Goal: Transaction & Acquisition: Purchase product/service

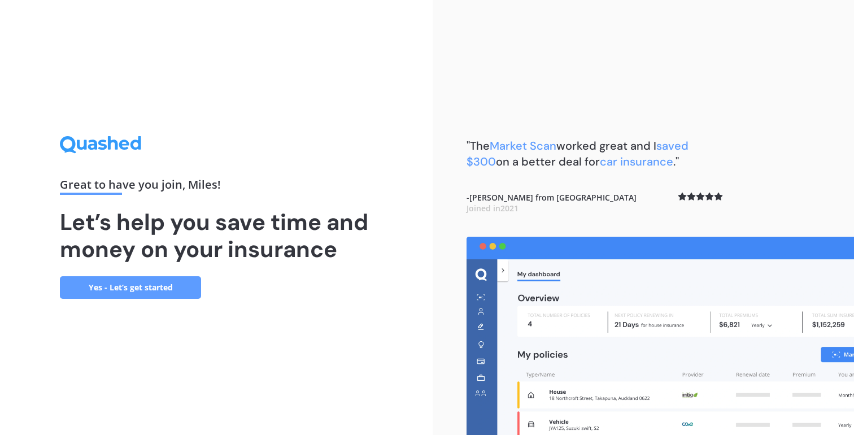
click at [181, 287] on link "Yes - Let’s get started" at bounding box center [130, 287] width 141 height 23
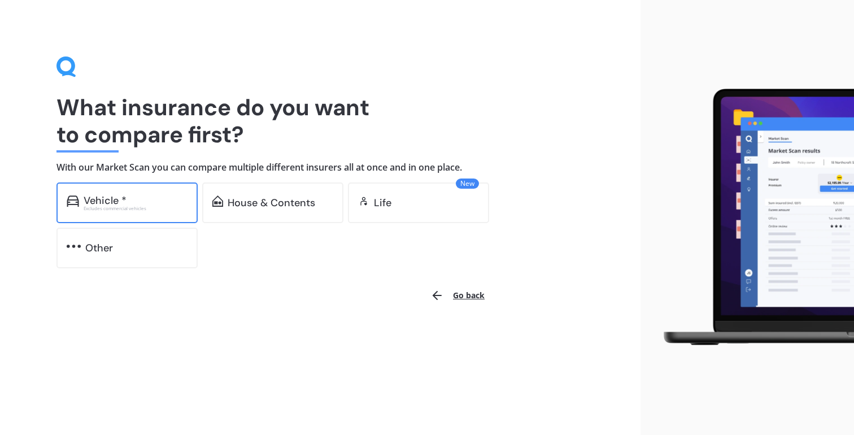
click at [144, 209] on div "Excludes commercial vehicles" at bounding box center [136, 208] width 104 height 5
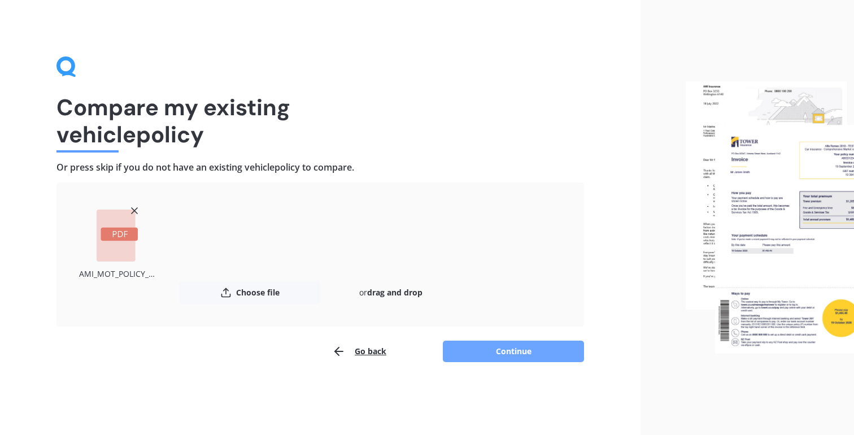
click at [520, 356] on button "Continue" at bounding box center [513, 351] width 141 height 21
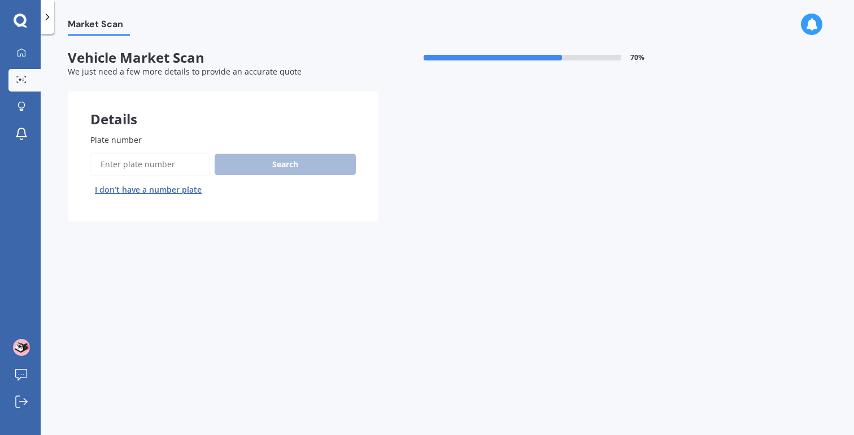
click at [148, 160] on input "Plate number" at bounding box center [150, 165] width 120 height 24
type input "rgs951"
click at [241, 166] on button "Search" at bounding box center [285, 164] width 141 height 21
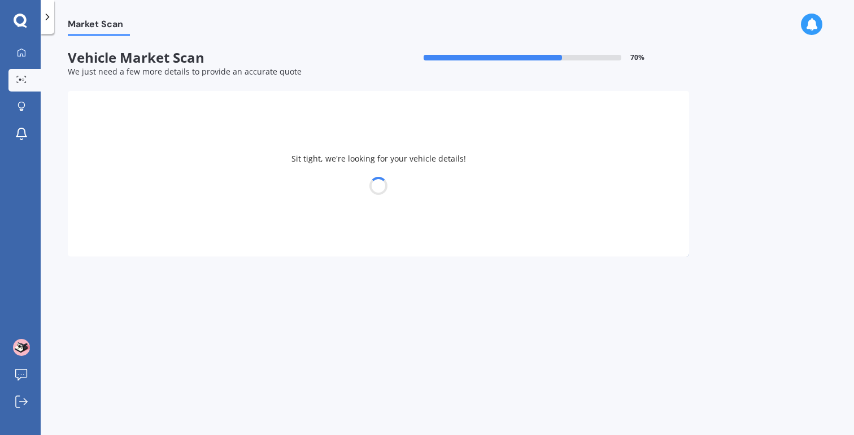
select select "TOYOTA"
select select "AQUA"
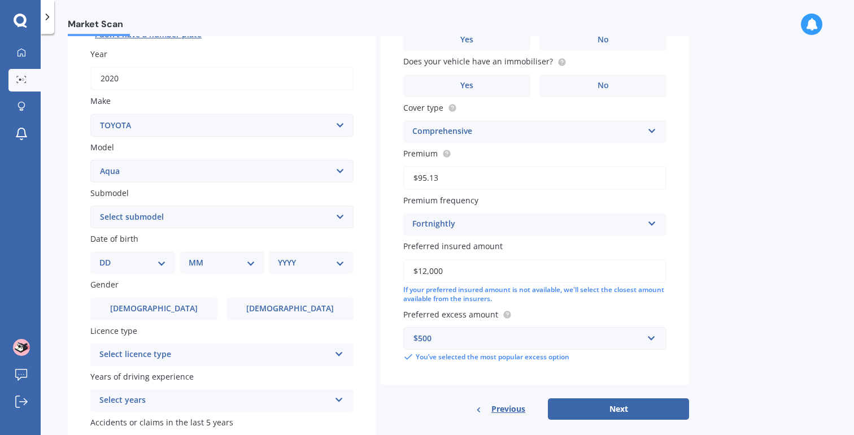
scroll to position [180, 0]
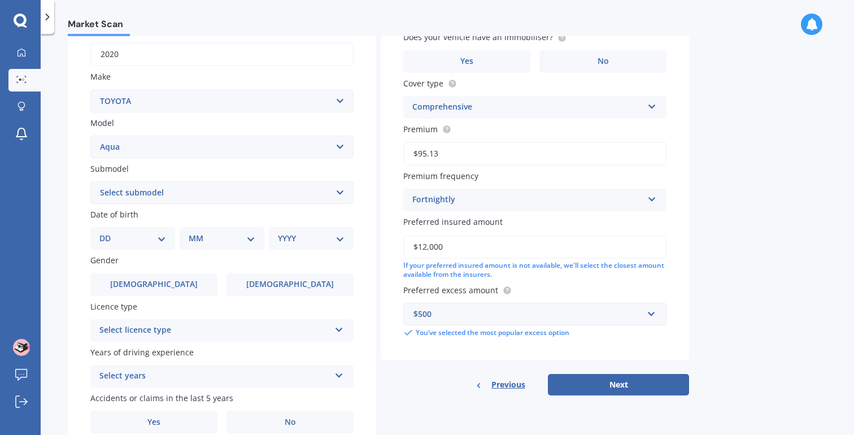
click at [146, 242] on select "DD 01 02 03 04 05 06 07 08 09 10 11 12 13 14 15 16 17 18 19 20 21 22 23 24 25 2…" at bounding box center [132, 238] width 67 height 12
select select "24"
click at [109, 234] on select "DD 01 02 03 04 05 06 07 08 09 10 11 12 13 14 15 16 17 18 19 20 21 22 23 24 25 2…" at bounding box center [132, 238] width 67 height 12
click at [215, 235] on select "MM 01 02 03 04 05 06 07 08 09 10 11 12" at bounding box center [224, 238] width 62 height 12
select select "04"
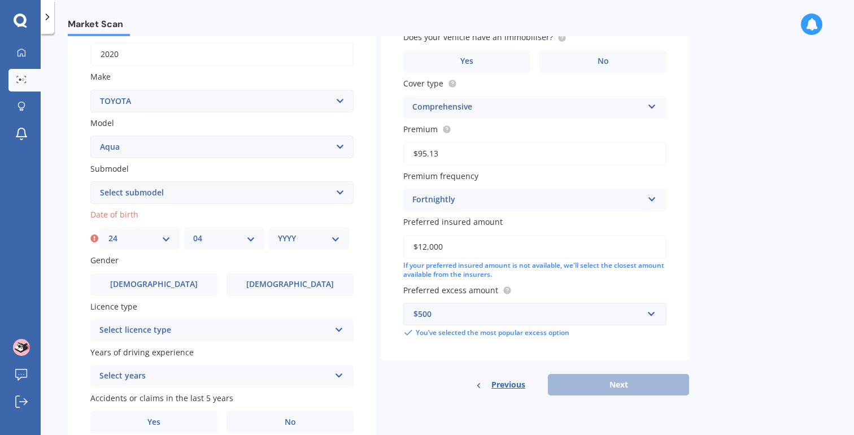
click at [193, 234] on select "MM 01 02 03 04 05 06 07 08 09 10 11 12" at bounding box center [224, 238] width 62 height 12
click at [294, 239] on select "YYYY 2025 2024 2023 2022 2021 2020 2019 2018 2017 2016 2015 2014 2013 2012 2011…" at bounding box center [309, 238] width 62 height 12
select select "2000"
click at [278, 234] on select "YYYY 2025 2024 2023 2022 2021 2020 2019 2018 2017 2016 2015 2014 2013 2012 2011…" at bounding box center [309, 238] width 62 height 12
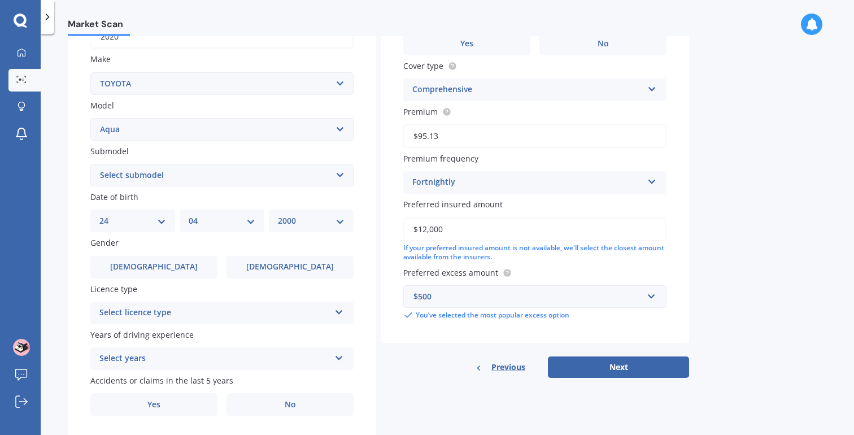
scroll to position [202, 0]
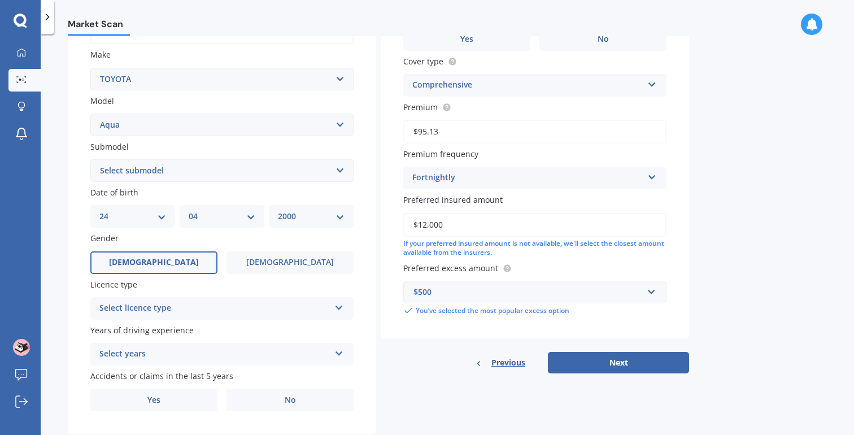
click at [186, 264] on label "Male" at bounding box center [153, 262] width 127 height 23
click at [0, 0] on input "Male" at bounding box center [0, 0] width 0 height 0
click at [194, 311] on div "Select licence type" at bounding box center [214, 309] width 231 height 14
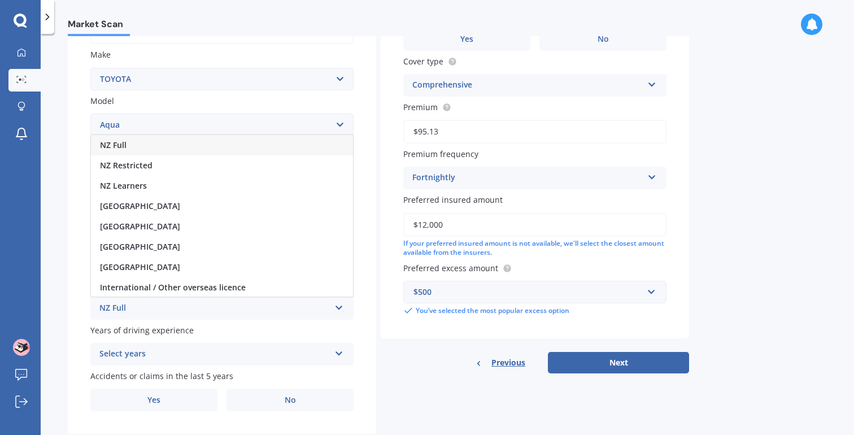
click at [149, 145] on div "NZ Full" at bounding box center [222, 145] width 262 height 20
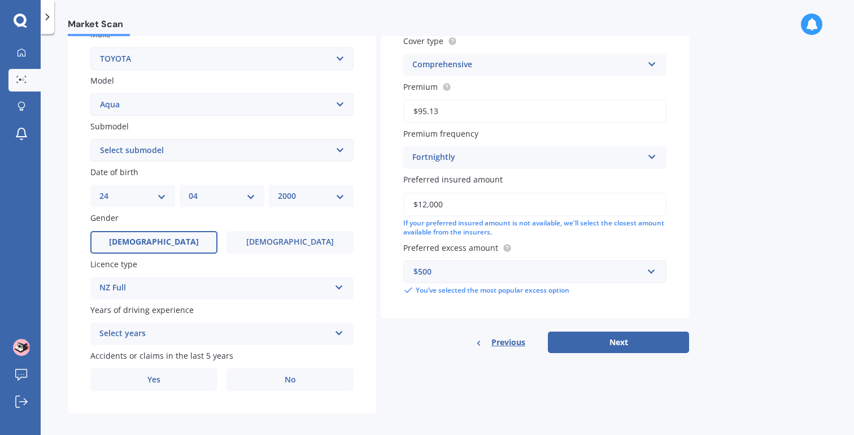
scroll to position [233, 0]
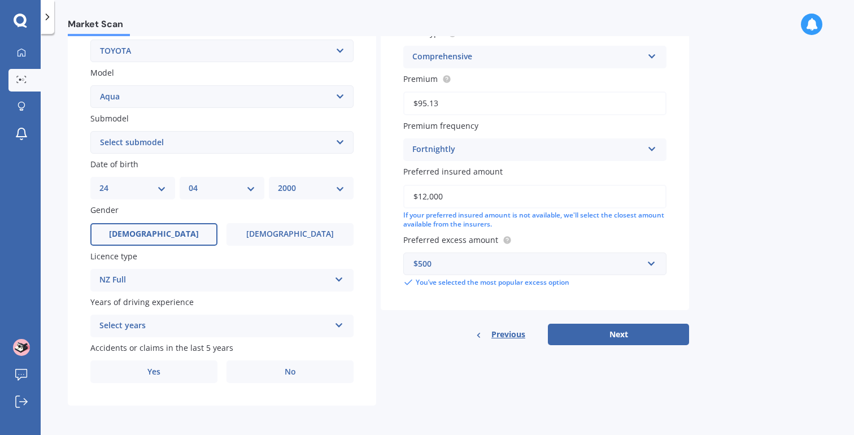
click at [163, 318] on div "Select years 5 or more years 4 years 3 years 2 years 1 year" at bounding box center [221, 326] width 263 height 23
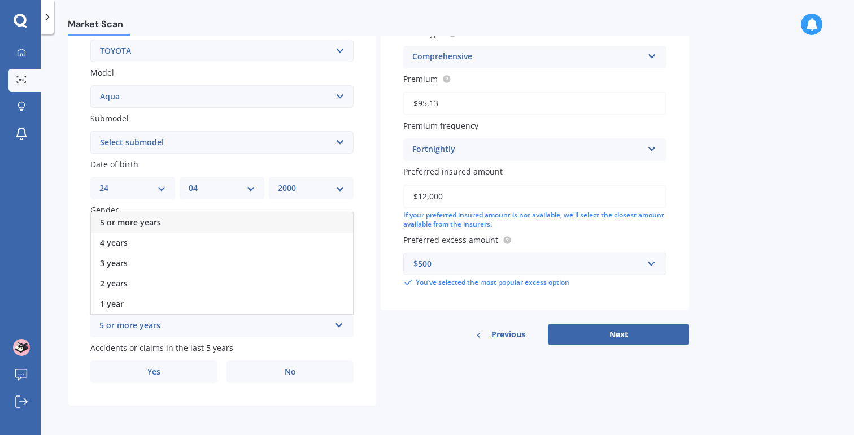
click at [150, 224] on span "5 or more years" at bounding box center [130, 222] width 61 height 11
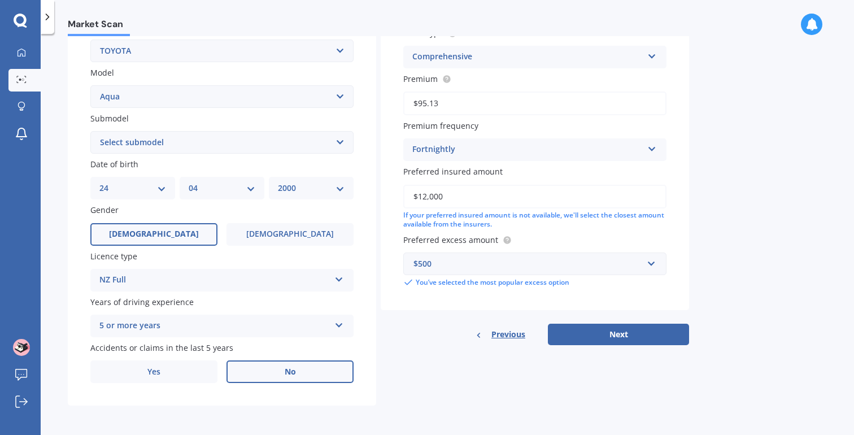
click at [267, 375] on label "No" at bounding box center [290, 372] width 127 height 23
click at [0, 0] on input "No" at bounding box center [0, 0] width 0 height 0
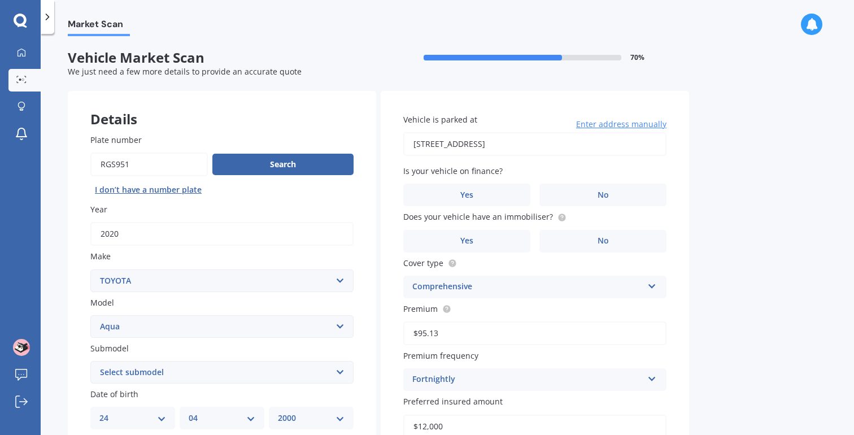
scroll to position [23, 0]
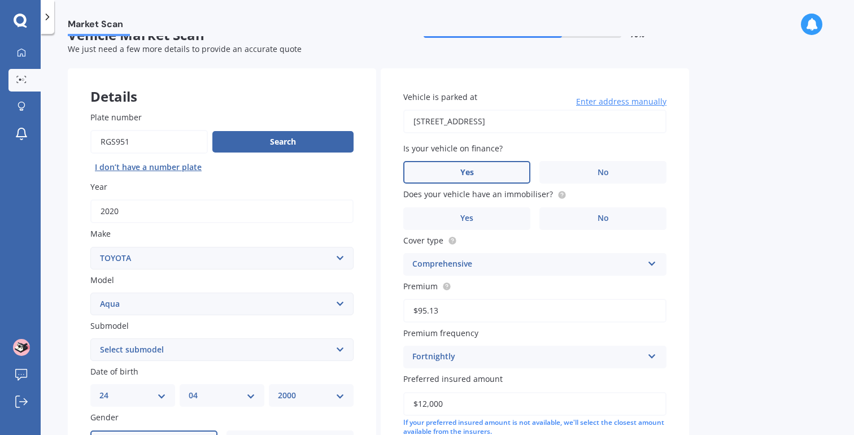
click at [485, 176] on label "Yes" at bounding box center [466, 172] width 127 height 23
click at [0, 0] on input "Yes" at bounding box center [0, 0] width 0 height 0
click at [552, 225] on label "No" at bounding box center [603, 218] width 127 height 23
click at [0, 0] on input "No" at bounding box center [0, 0] width 0 height 0
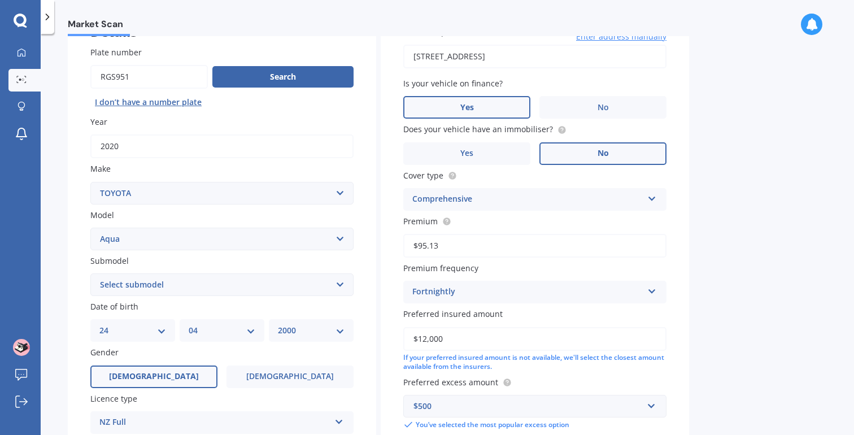
scroll to position [102, 0]
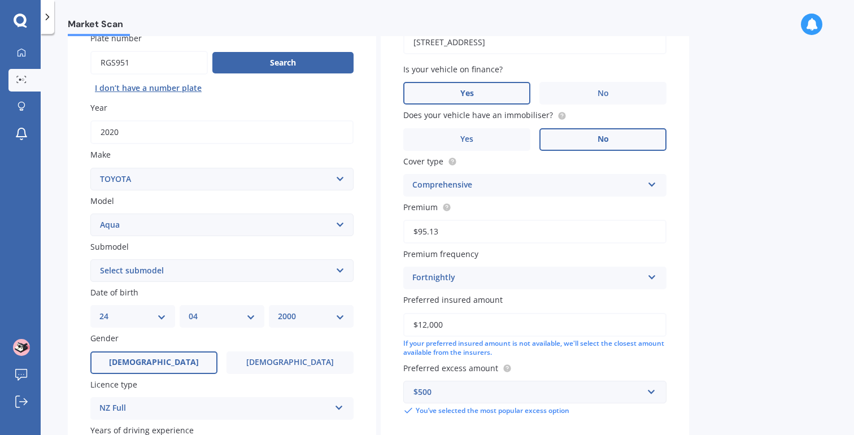
click at [530, 184] on div "Comprehensive" at bounding box center [528, 186] width 231 height 14
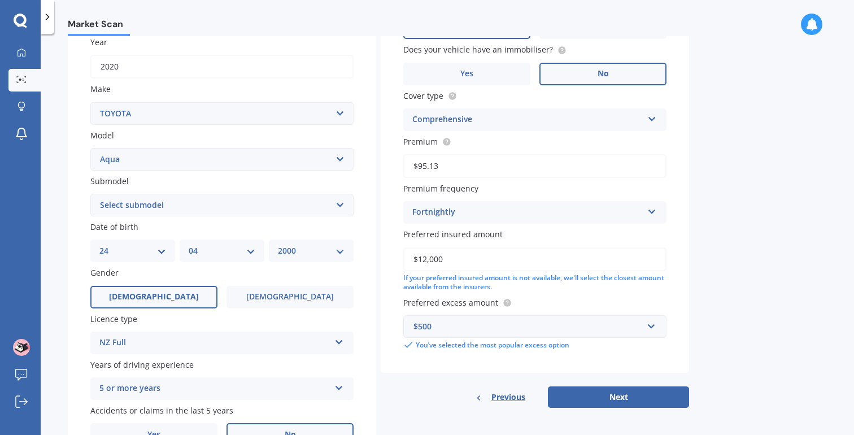
scroll to position [175, 0]
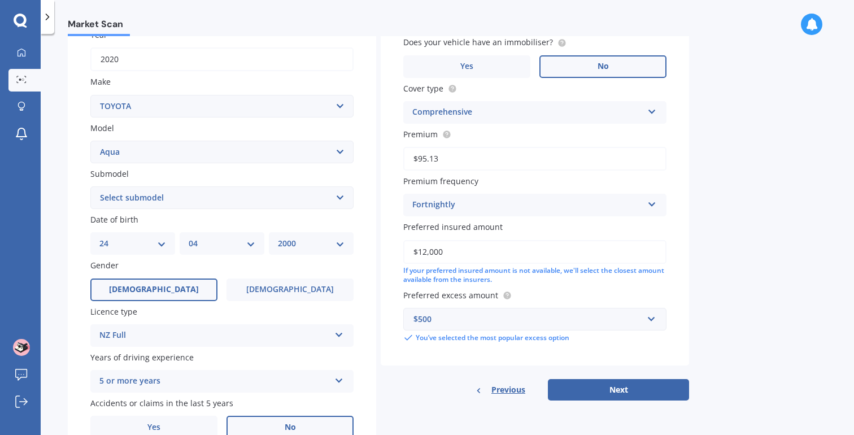
click at [536, 319] on div "$500" at bounding box center [528, 319] width 229 height 12
click at [708, 274] on div "Market Scan Vehicle Market Scan 70 % We just need a few more details to provide…" at bounding box center [448, 236] width 814 height 401
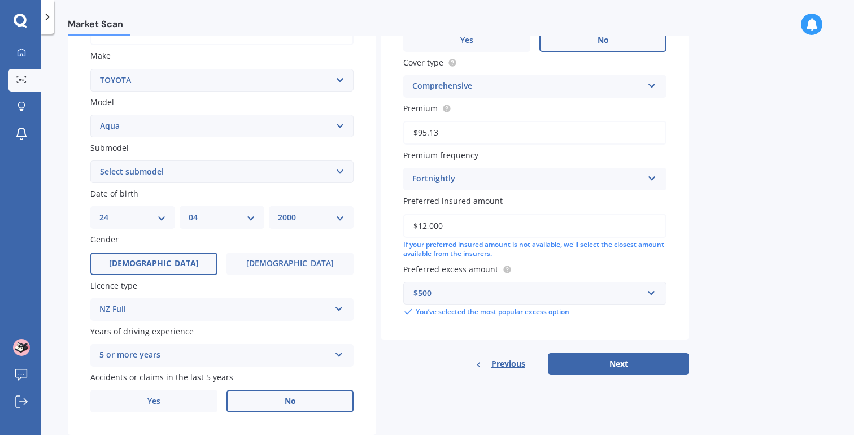
scroll to position [202, 0]
click at [626, 360] on button "Next" at bounding box center [618, 362] width 141 height 21
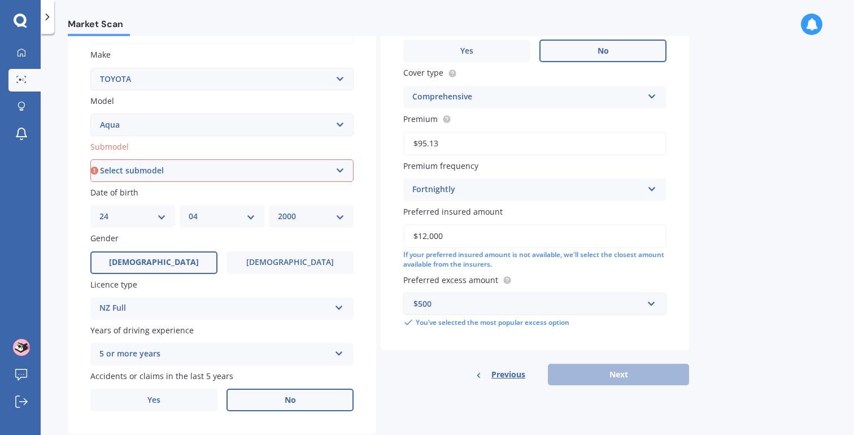
click at [241, 162] on select "Select submodel (All Other) Hatchback Hybrid" at bounding box center [221, 170] width 263 height 23
select select "HYBRID"
click at [90, 160] on select "Select submodel (All Other) Hatchback Hybrid" at bounding box center [221, 170] width 263 height 23
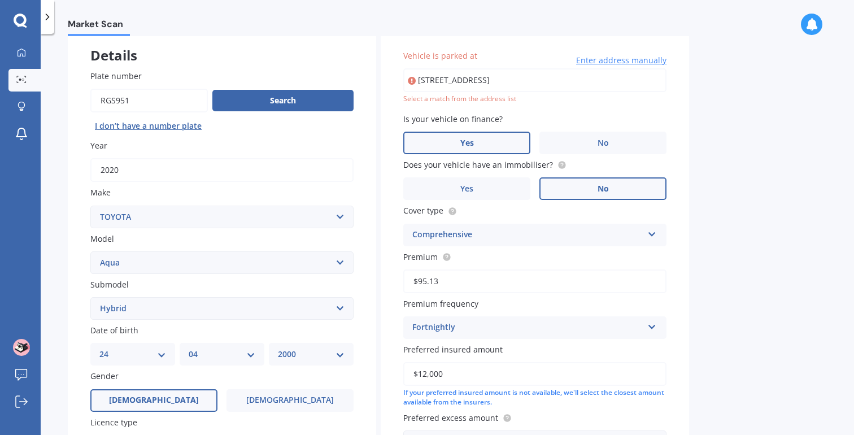
scroll to position [57, 0]
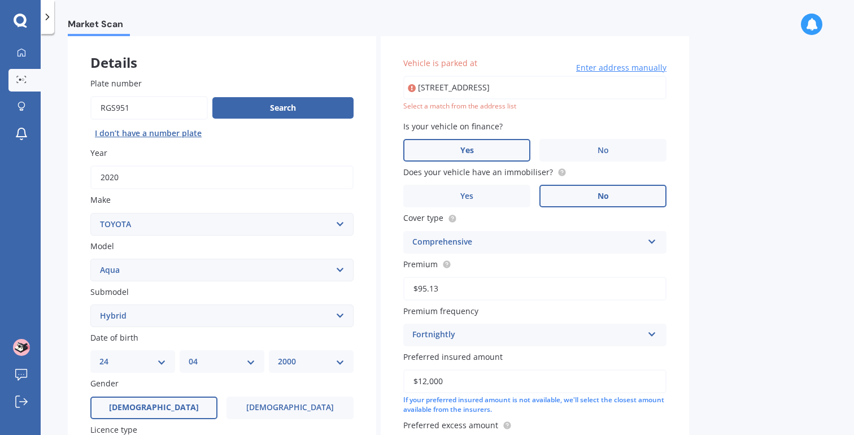
type input "52 Ripon Crescent, Meadowbank, Auckland 1072"
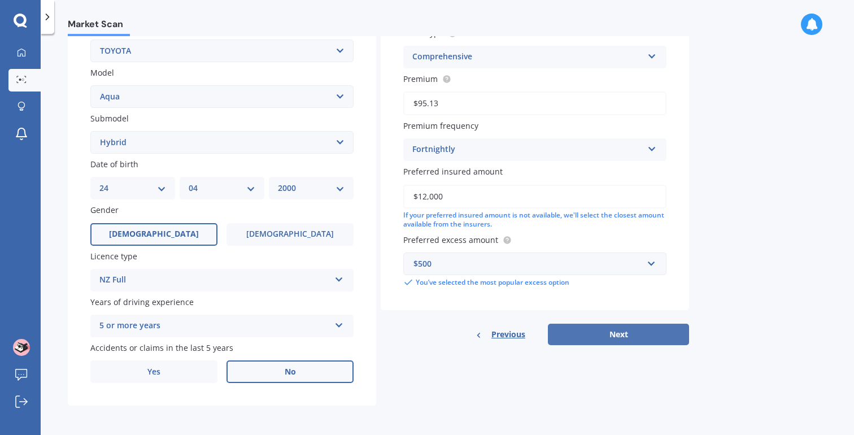
click at [634, 325] on button "Next" at bounding box center [618, 334] width 141 height 21
select select "24"
select select "04"
select select "2000"
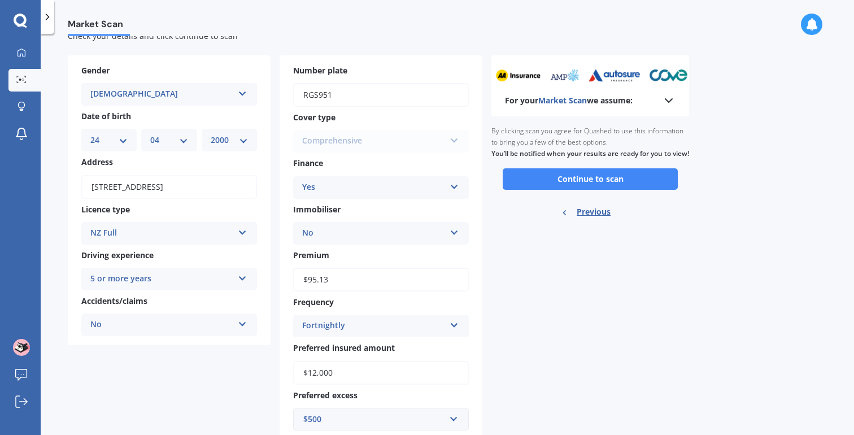
scroll to position [0, 0]
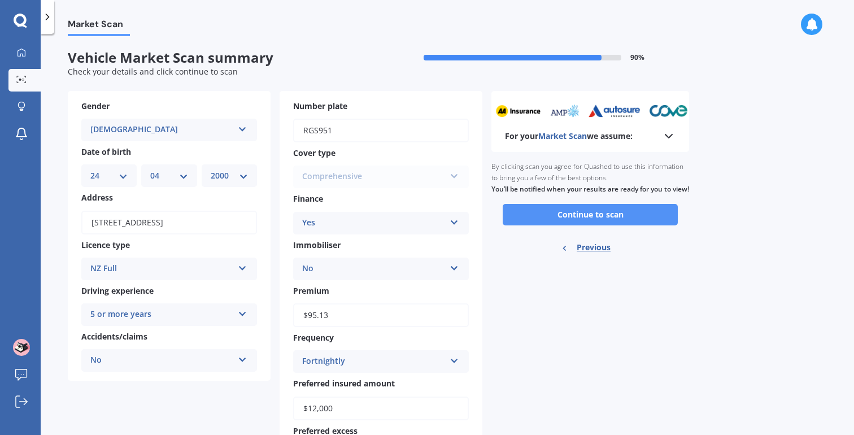
click at [569, 220] on button "Continue to scan" at bounding box center [590, 214] width 175 height 21
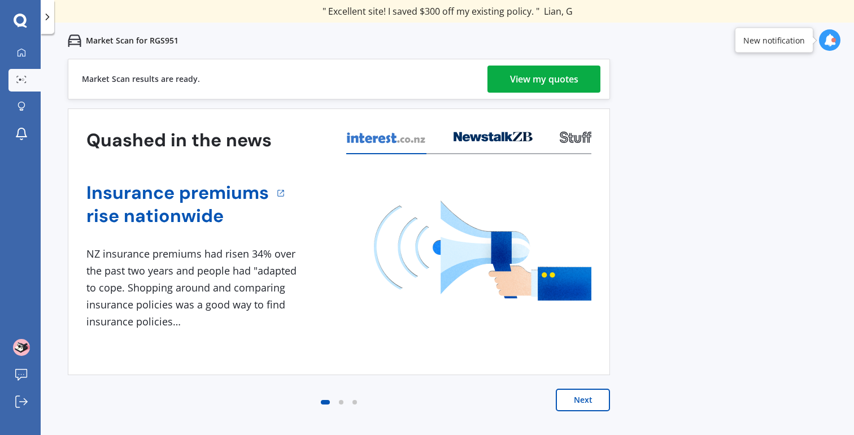
click at [572, 76] on div "View my quotes" at bounding box center [544, 79] width 68 height 27
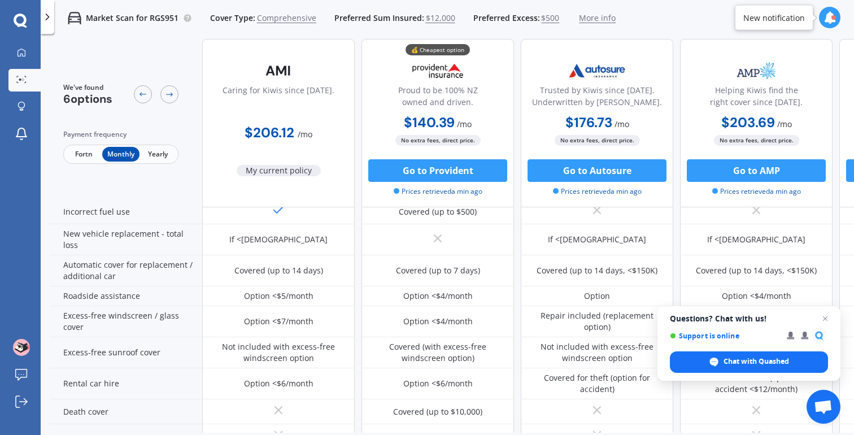
scroll to position [319, 0]
click at [828, 316] on span "Open chat" at bounding box center [826, 319] width 14 height 14
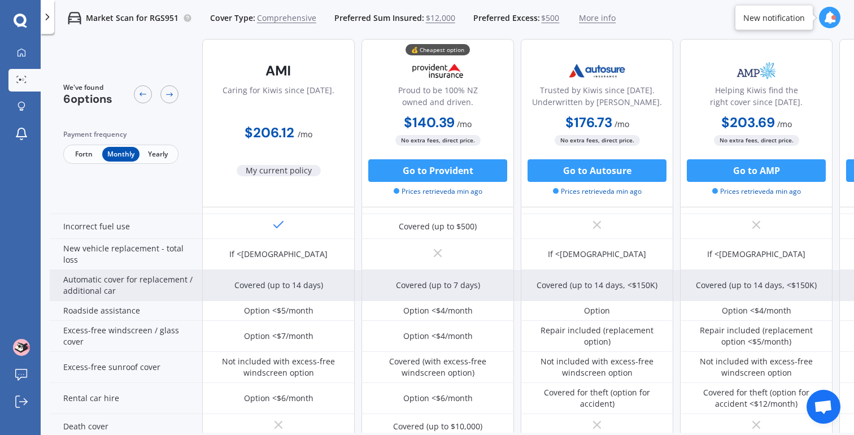
scroll to position [299, 0]
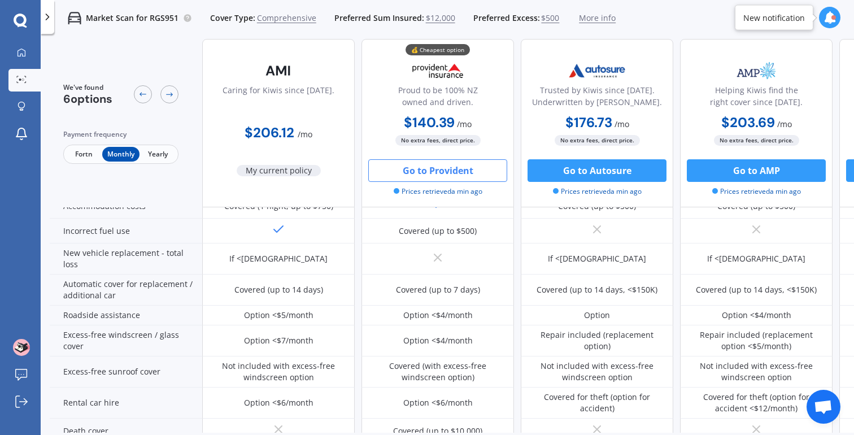
click at [428, 175] on button "Go to Provident" at bounding box center [437, 170] width 139 height 23
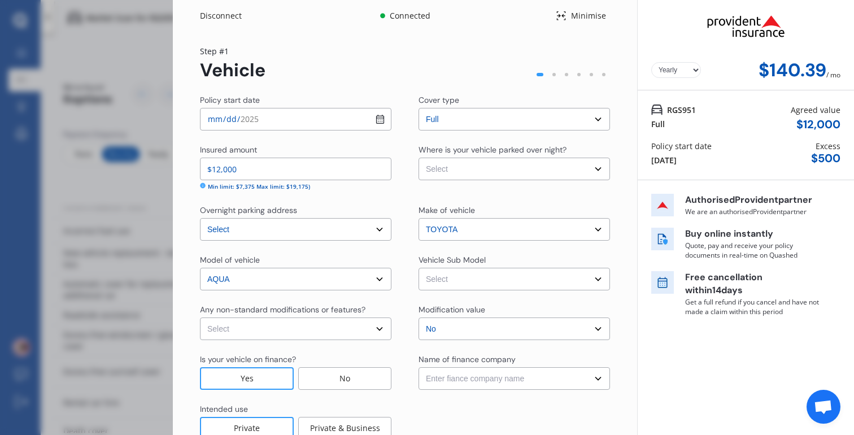
select select "Monthly"
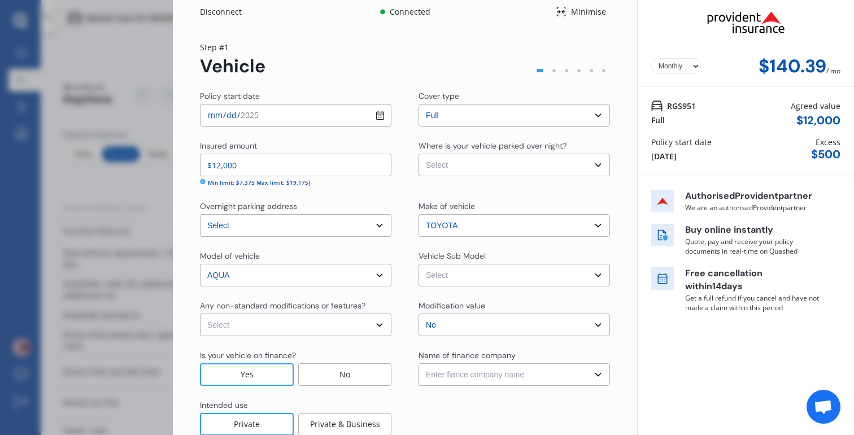
scroll to position [0, 0]
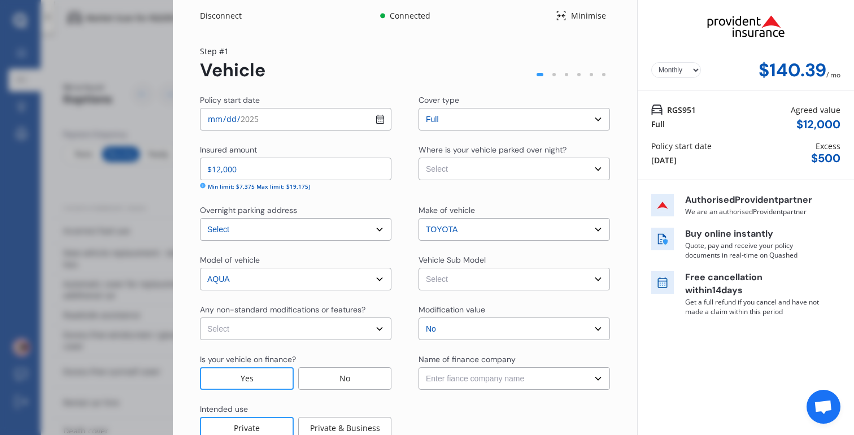
click at [674, 66] on select "Yearly Monthly" at bounding box center [677, 70] width 50 height 16
click at [652, 62] on select "Yearly Monthly" at bounding box center [677, 70] width 50 height 16
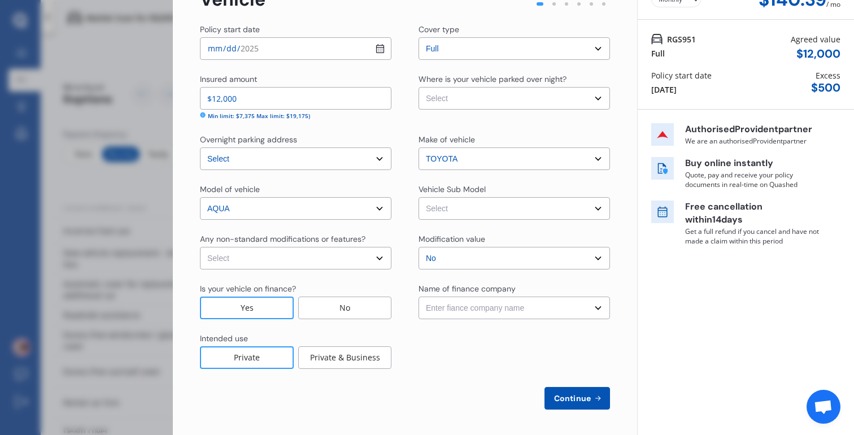
scroll to position [72, 0]
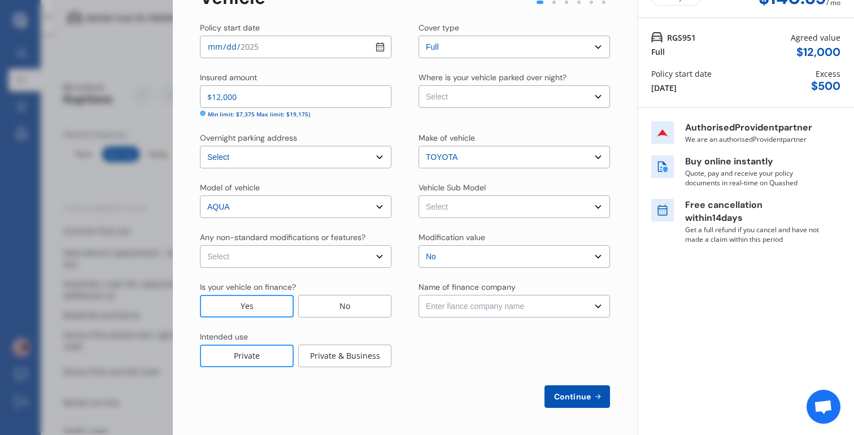
click at [348, 255] on select "Select None Nitrous Oxide System(NOS) Roll Cage Full Racing Harness" at bounding box center [296, 256] width 192 height 23
click at [346, 261] on select "Select None Nitrous Oxide System(NOS) Roll Cage Full Racing Harness" at bounding box center [296, 256] width 192 height 23
click at [200, 245] on select "Select None Nitrous Oxide System(NOS) Roll Cage Full Racing Harness" at bounding box center [296, 256] width 192 height 23
click at [311, 252] on select "Select None Nitrous Oxide System(NOS) Roll Cage Full Racing Harness" at bounding box center [296, 256] width 192 height 23
select select "none"
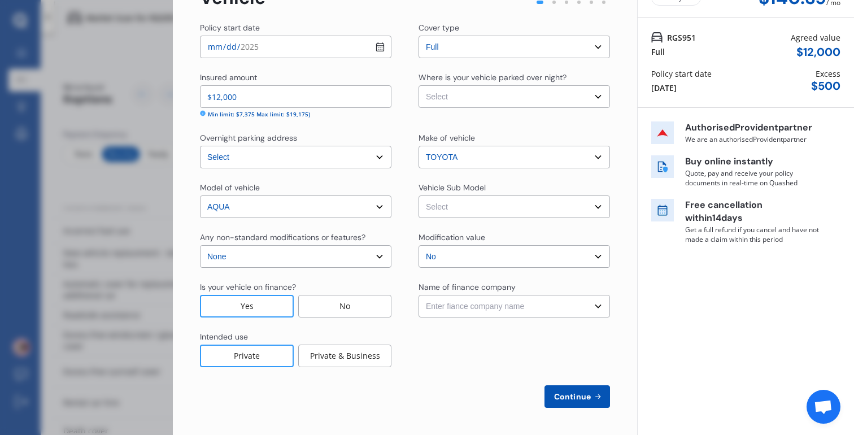
click at [200, 245] on select "Select None Nitrous Oxide System(NOS) Roll Cage Full Racing Harness" at bounding box center [296, 256] width 192 height 23
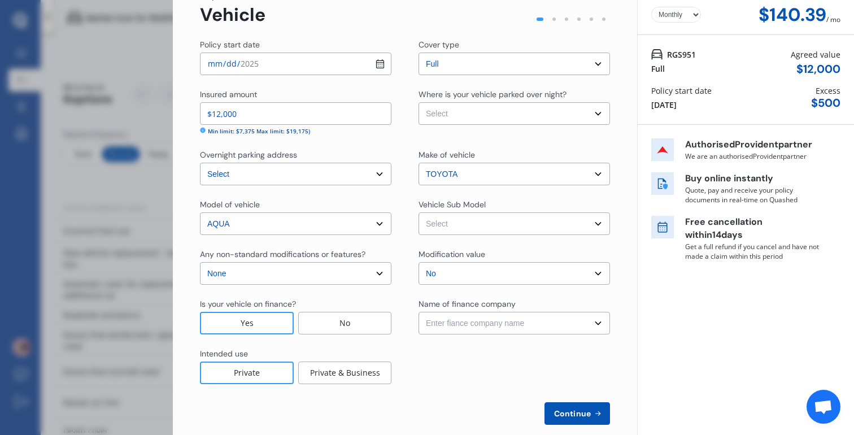
scroll to position [54, 0]
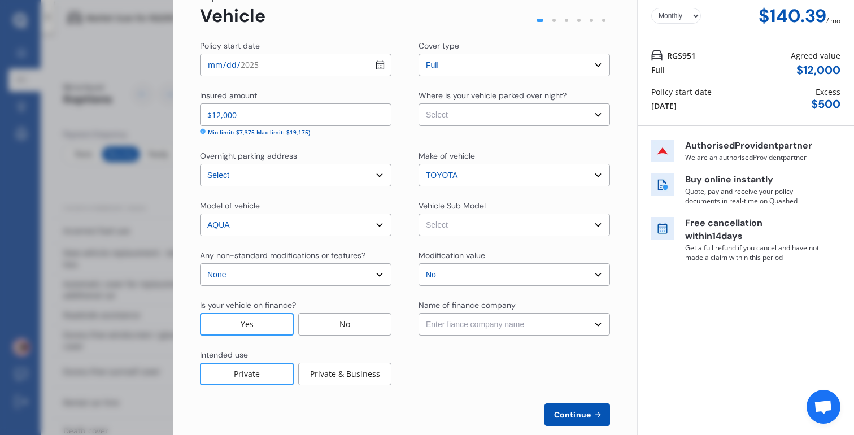
click at [463, 335] on select "Enter fiance company name 24/7 Finance AA Finance Limited Acclaim Finance Activ…" at bounding box center [515, 324] width 192 height 23
click at [451, 331] on select "Enter fiance company name 24/7 Finance AA Finance Limited Acclaim Finance Activ…" at bounding box center [515, 324] width 192 height 23
select select "FC0038"
click at [419, 313] on select "Enter fiance company name 24/7 Finance AA Finance Limited Acclaim Finance Activ…" at bounding box center [515, 324] width 192 height 23
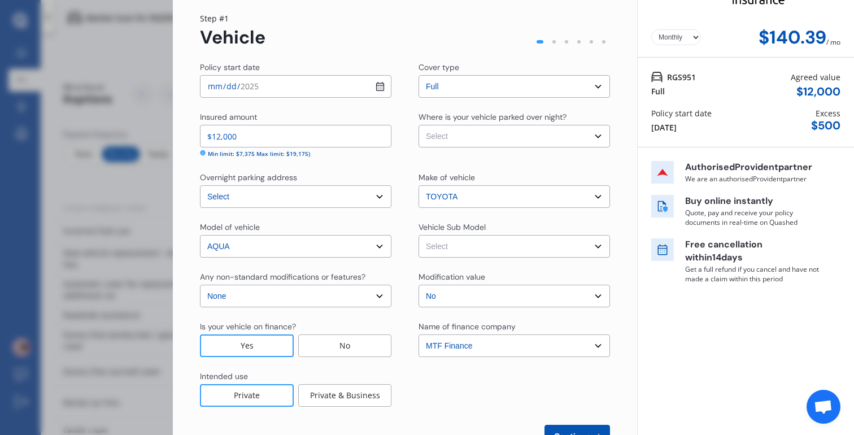
scroll to position [18, 0]
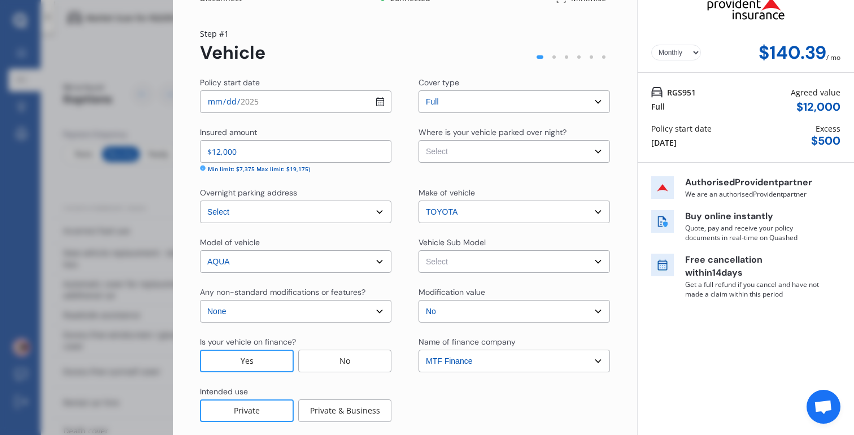
click at [546, 316] on select "Select No Up to $4000 Up to $6000 Greater than $6000" at bounding box center [515, 311] width 192 height 23
click at [419, 300] on select "Select No Up to $4000 Up to $6000 Greater than $6000" at bounding box center [515, 311] width 192 height 23
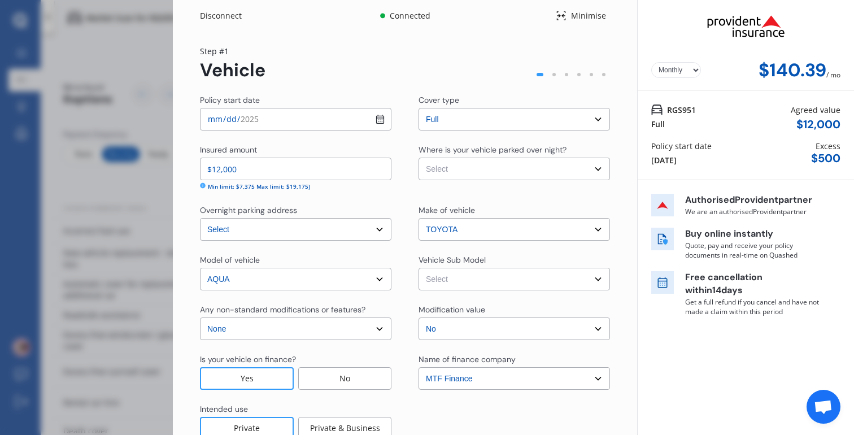
scroll to position [1, 0]
click at [532, 282] on select "Select Aqua NHP10 Hatchback 5dr CVT 1sp 1.5i/45kW Hybrid [IMP]" at bounding box center [515, 278] width 192 height 23
select select "NZVTOYO2020AEGJ"
click at [419, 267] on select "Select Aqua NHP10 Hatchback 5dr CVT 1sp 1.5i/45kW Hybrid [IMP]" at bounding box center [515, 278] width 192 height 23
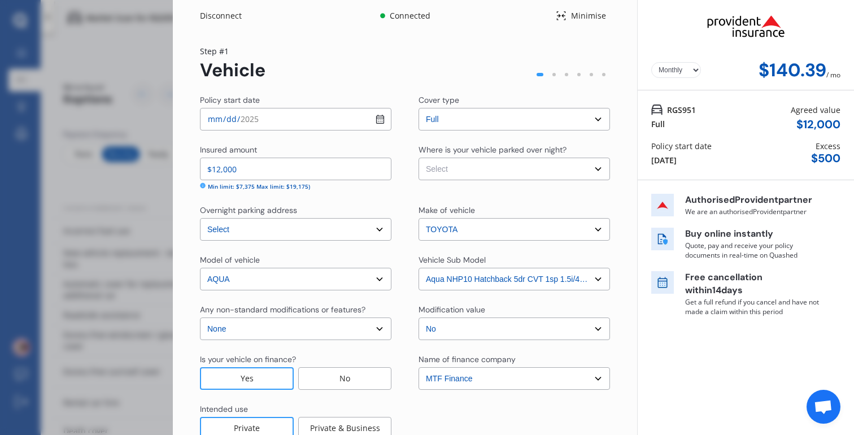
click at [496, 181] on div "Where is your vehicle parked over night? Select Garage (fully enclosed) Off Str…" at bounding box center [515, 167] width 192 height 47
click at [493, 177] on select "Select Garage (fully enclosed) Off Street Parking Other" at bounding box center [515, 169] width 192 height 23
click at [419, 158] on select "Select Garage (fully enclosed) Off Street Parking Other" at bounding box center [515, 169] width 192 height 23
click at [467, 153] on div "Where is your vehicle parked over night?" at bounding box center [493, 149] width 148 height 11
click at [467, 168] on select "Select Garage (fully enclosed) Off Street Parking Other" at bounding box center [515, 169] width 192 height 23
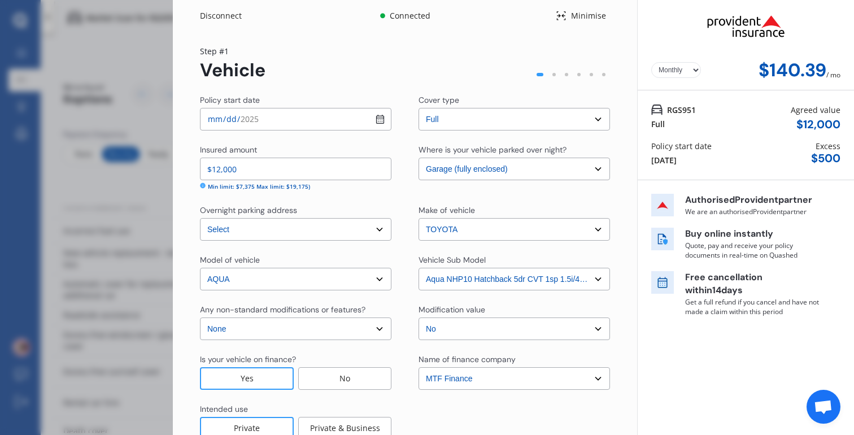
select select "OFF-STREET"
click at [419, 158] on select "Select Garage (fully enclosed) Off Street Parking Other" at bounding box center [515, 169] width 192 height 23
click at [379, 123] on input "2025-09-06" at bounding box center [296, 119] width 192 height 23
click at [474, 71] on div "Step # 1 Vehicle" at bounding box center [405, 63] width 410 height 36
click at [153, 26] on div "Disconnect Connected Minimise Yearly Monthly $140.39 / mo Step # 1 Vehicle Poli…" at bounding box center [427, 217] width 854 height 435
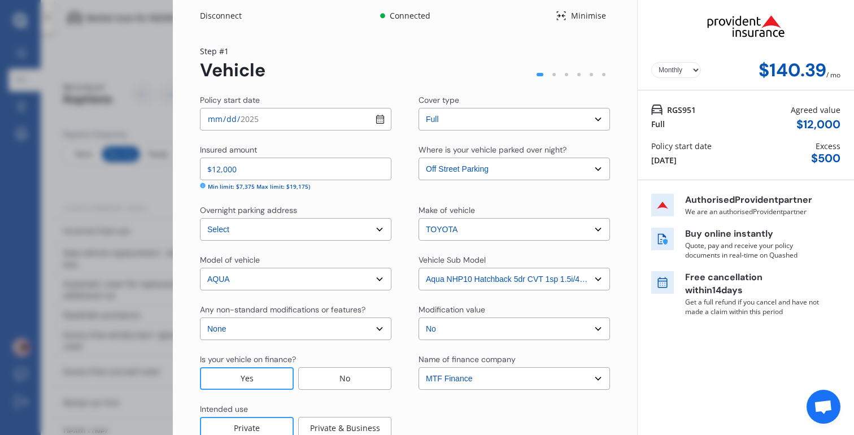
click at [155, 29] on div "Disconnect Connected Minimise Yearly Monthly $140.39 / mo Step # 1 Vehicle Poli…" at bounding box center [427, 217] width 854 height 435
click at [116, 118] on div "Disconnect Connected Minimise Yearly Monthly $140.39 / mo Step # 1 Vehicle Poli…" at bounding box center [427, 217] width 854 height 435
